Goal: Find specific page/section

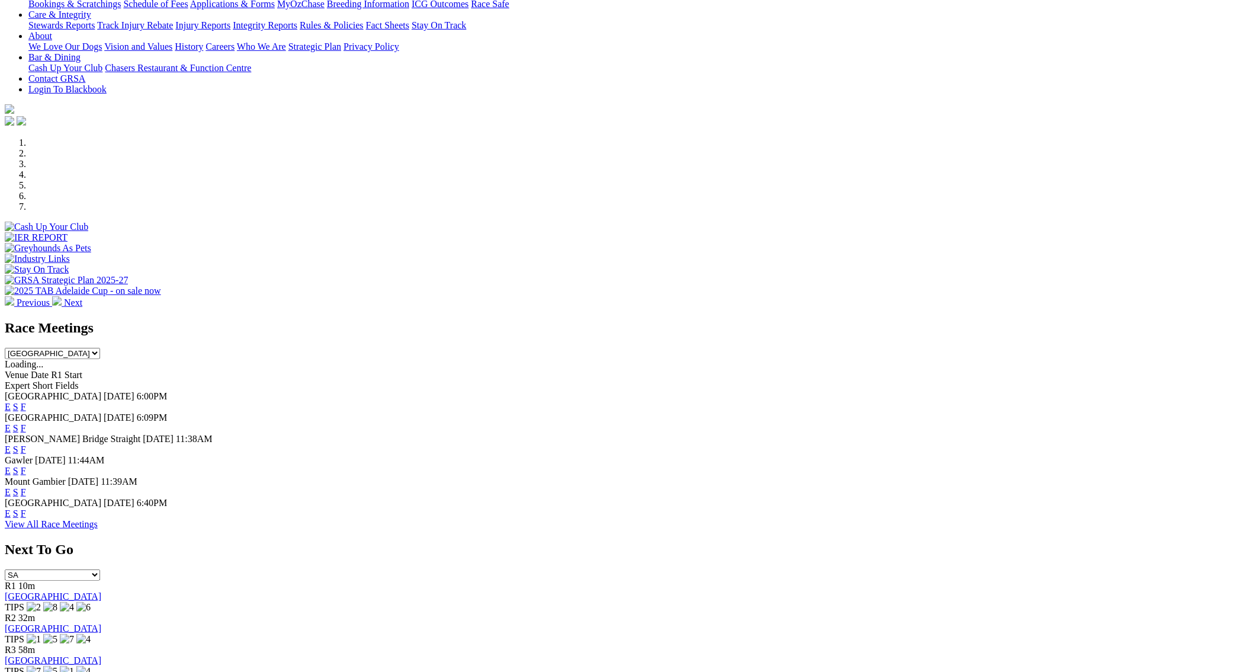
click at [26, 487] on link "F" at bounding box center [23, 492] width 5 height 10
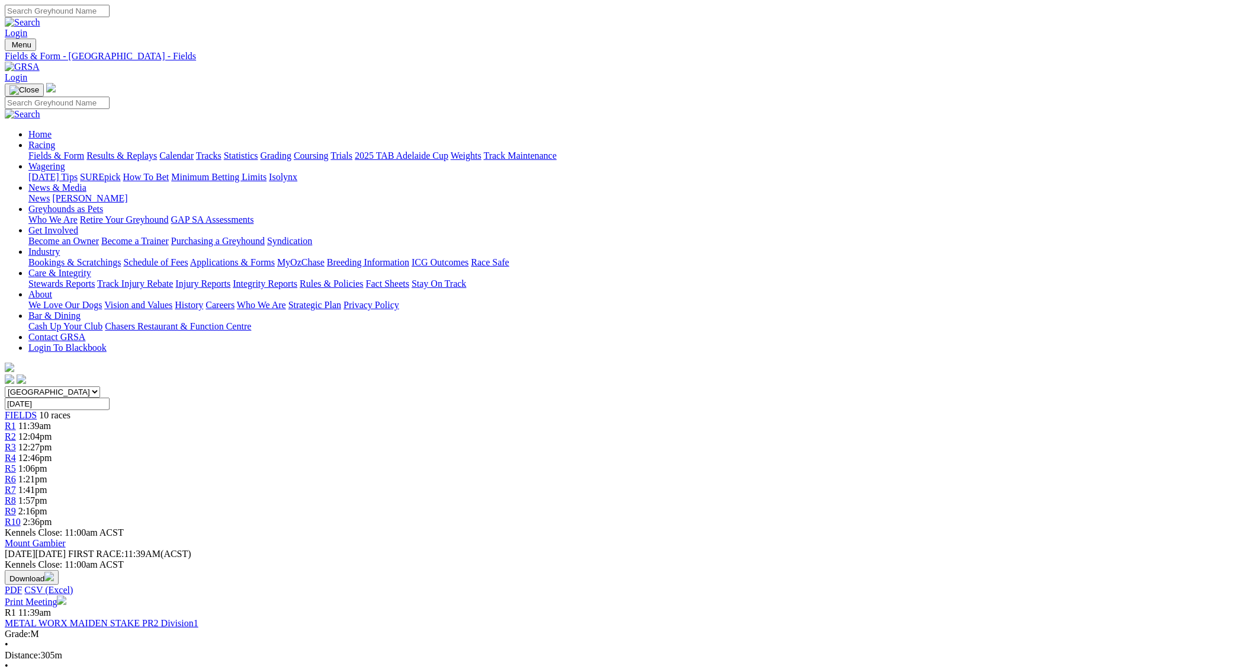
click at [84, 150] on link "Fields & Form" at bounding box center [56, 155] width 56 height 10
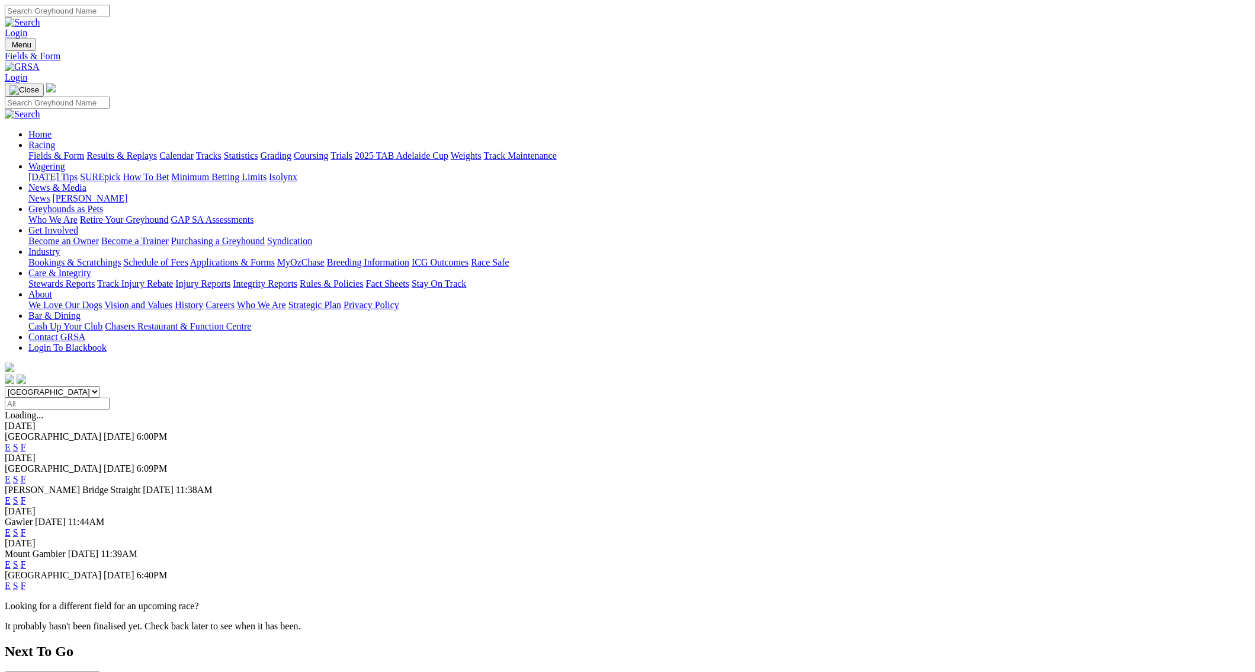
click at [26, 580] on link "F" at bounding box center [23, 585] width 5 height 10
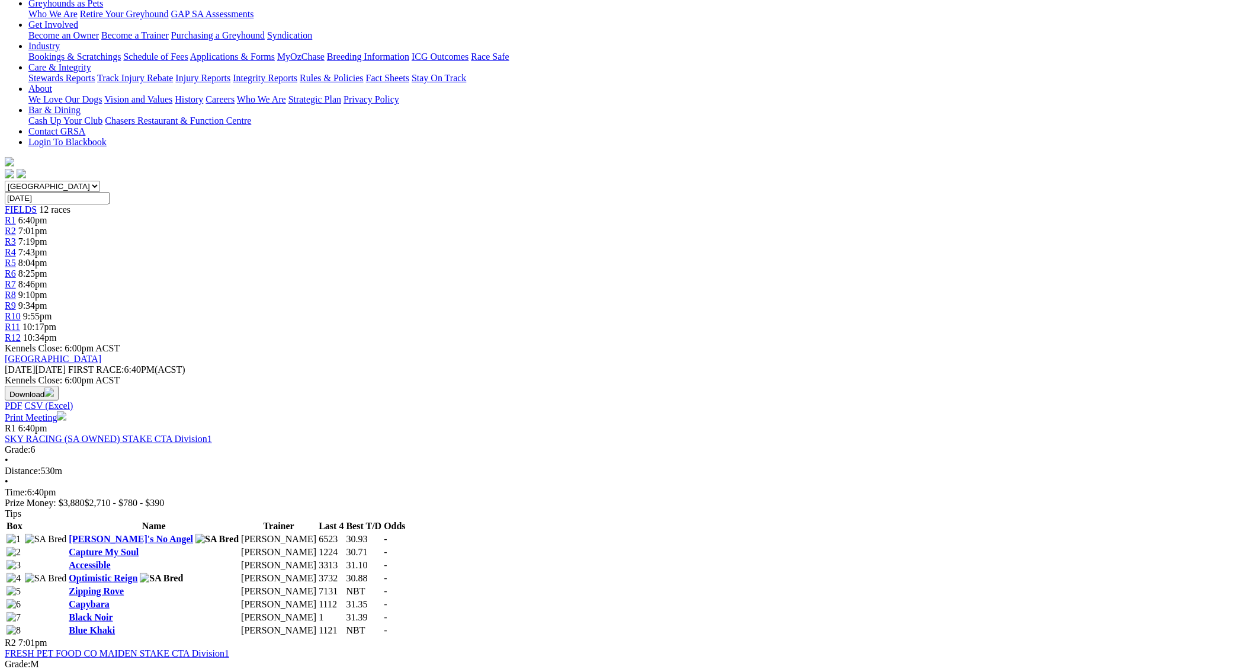
scroll to position [126, 0]
